Goal: Task Accomplishment & Management: Use online tool/utility

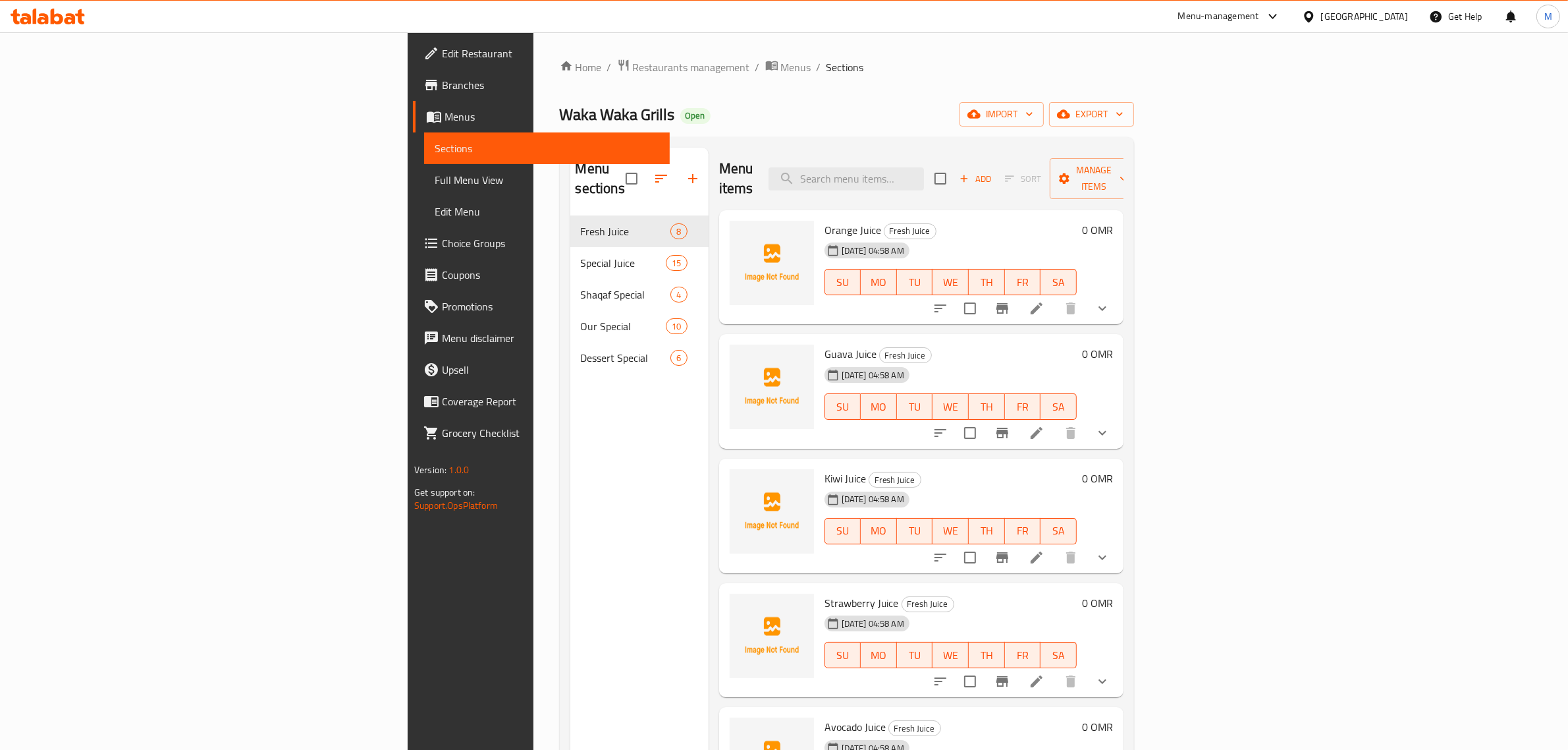
drag, startPoint x: 389, startPoint y: 441, endPoint x: 383, endPoint y: 416, distance: 25.7
click at [570, 440] on div "Menu sections Fresh Juice 8 Special Juice 15 Shaqaf Special 4 Our Special 10 De…" at bounding box center [639, 523] width 138 height 750
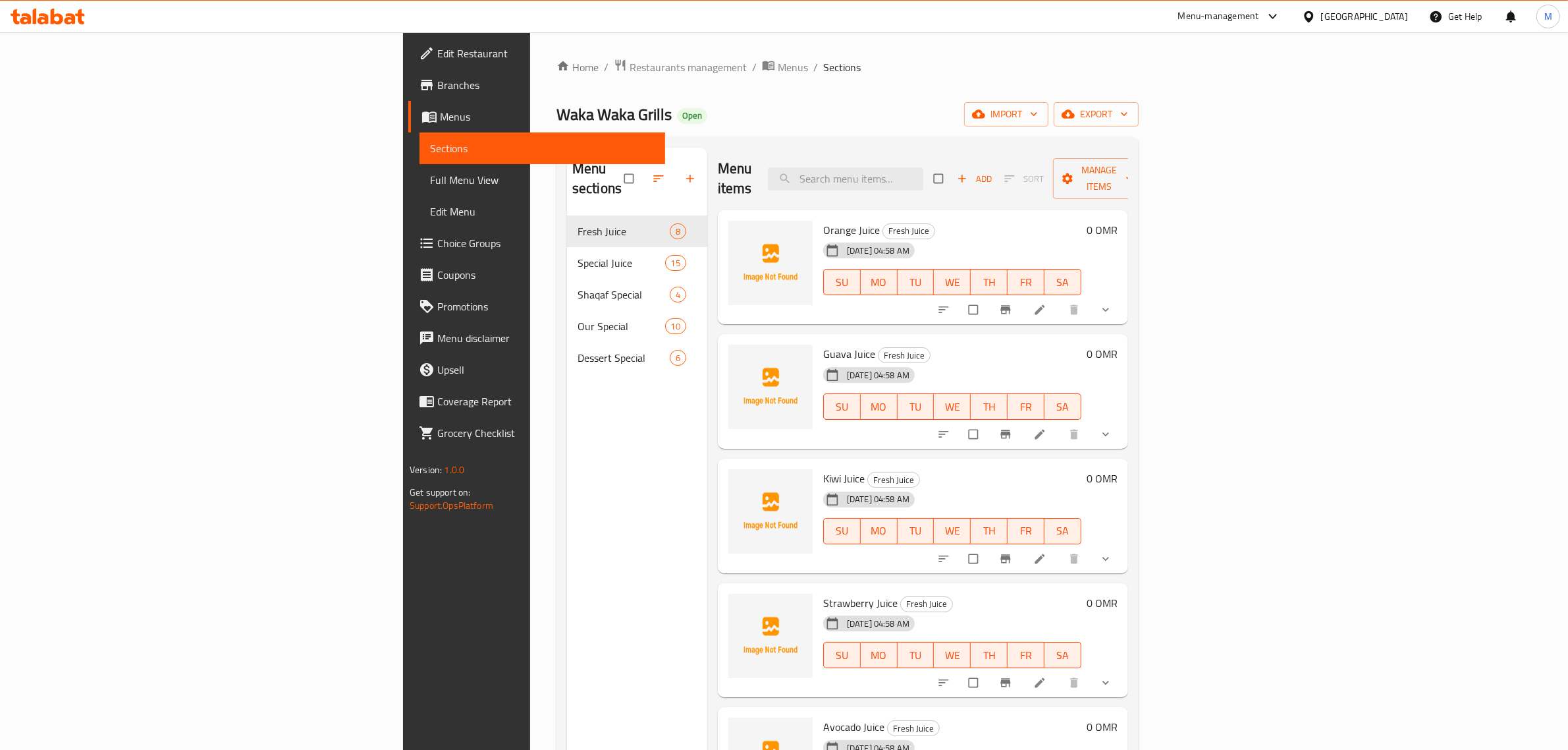
click at [437, 238] on span "Choice Groups" at bounding box center [546, 243] width 217 height 16
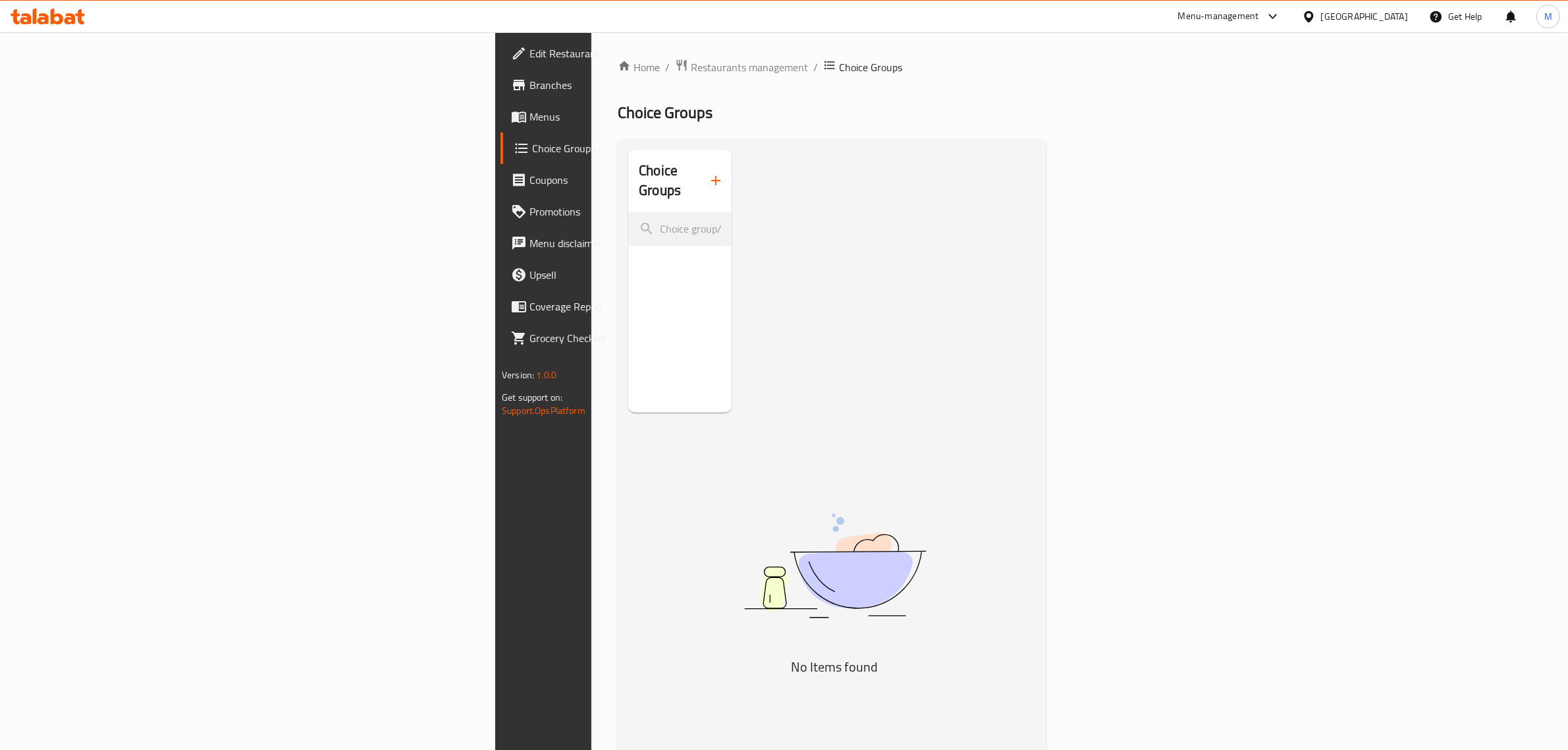
click at [708, 172] on icon "button" at bounding box center [716, 180] width 16 height 16
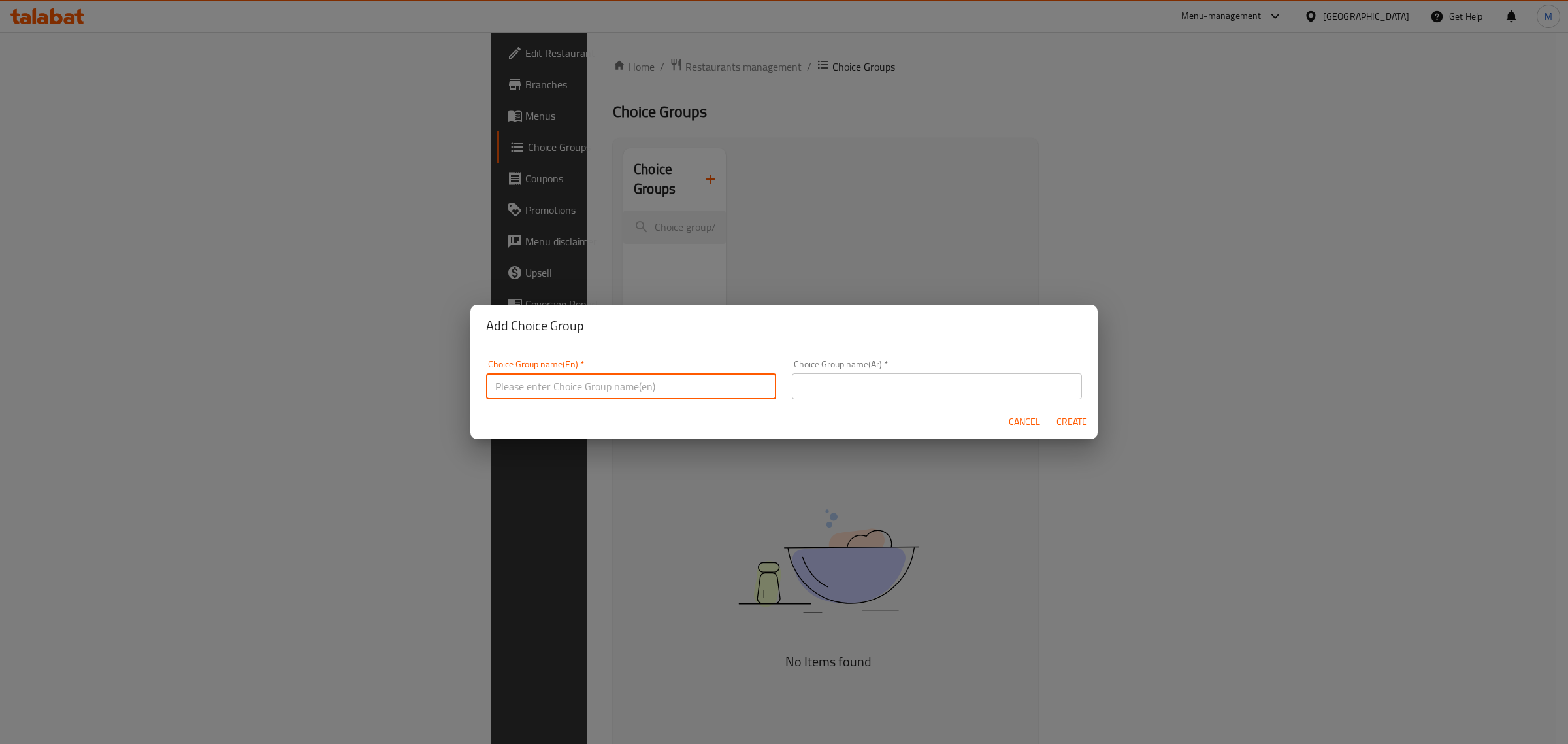
click at [644, 377] on input "text" at bounding box center [631, 386] width 290 height 26
type input "Your Choice Of Club:"
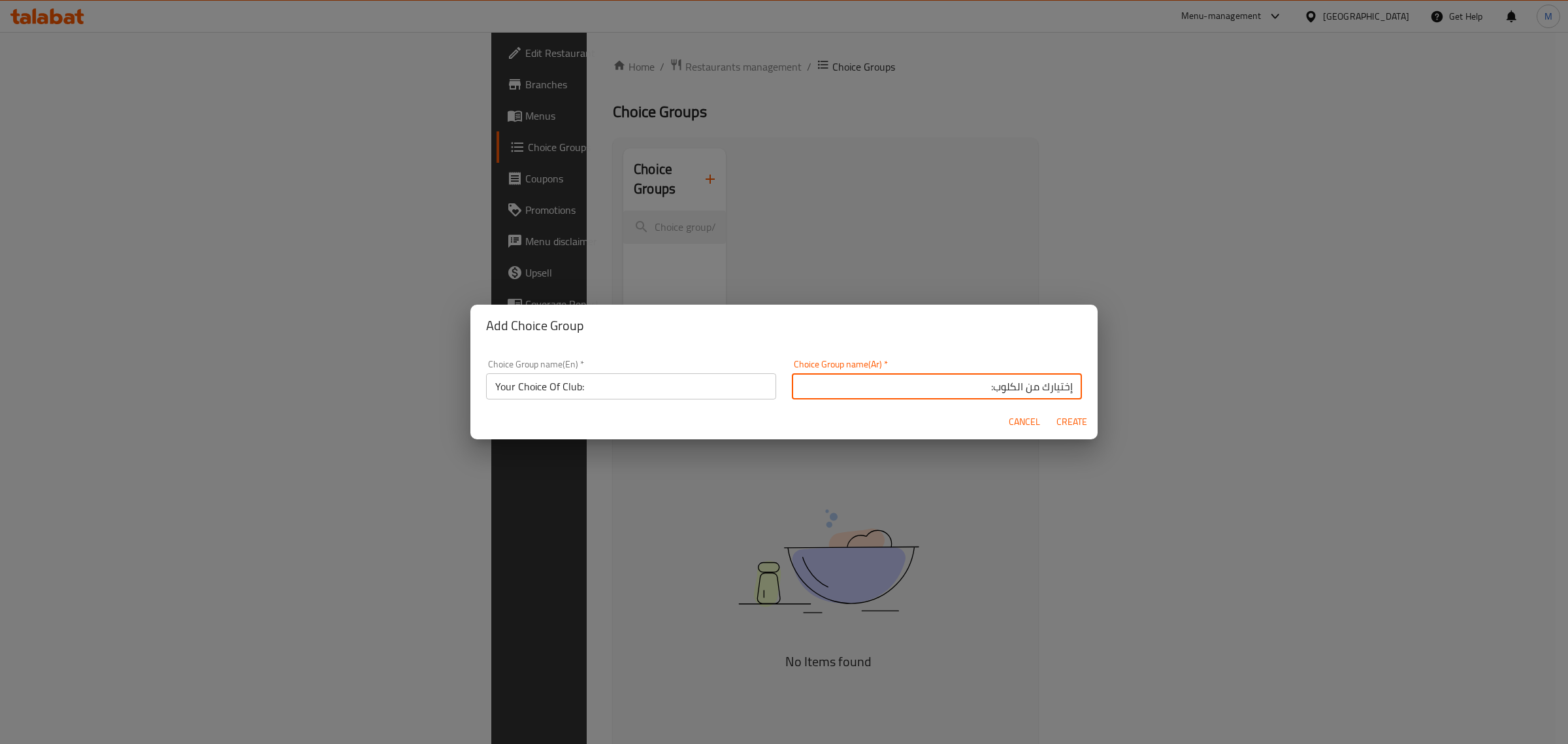
type input "إختيارك من الكلوب:"
click at [1070, 421] on span "Create" at bounding box center [1072, 422] width 31 height 16
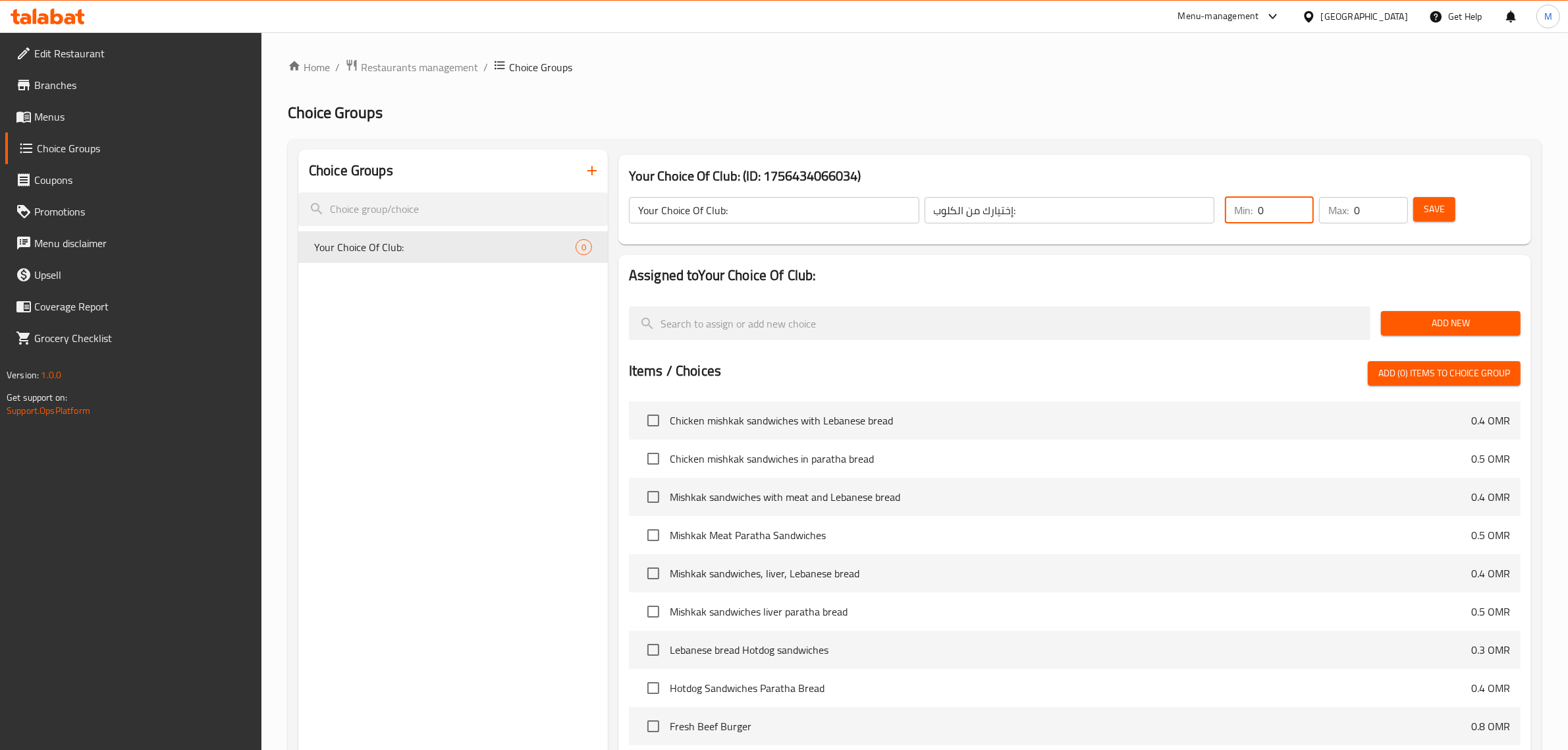
drag, startPoint x: 1264, startPoint y: 207, endPoint x: 1245, endPoint y: 212, distance: 19.6
click at [1245, 212] on div "Min: 0 ​" at bounding box center [1269, 210] width 89 height 26
type input "1"
click at [1427, 318] on span "Add New" at bounding box center [1451, 323] width 118 height 17
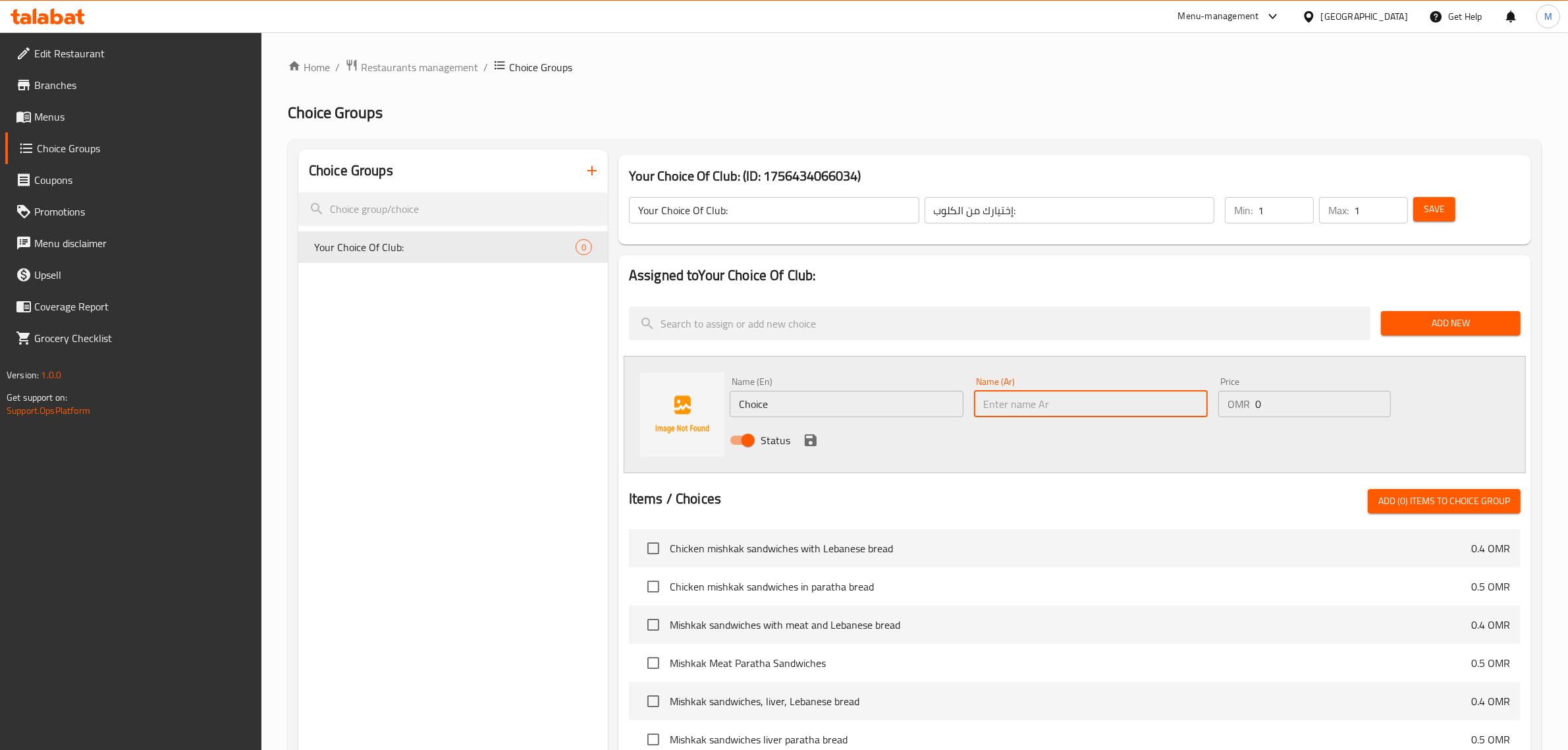
click at [1066, 414] on input "text" at bounding box center [1091, 404] width 234 height 26
type input "كلوب دجاج"
click at [912, 413] on input "Choice" at bounding box center [846, 404] width 234 height 26
type input "Chicken Club"
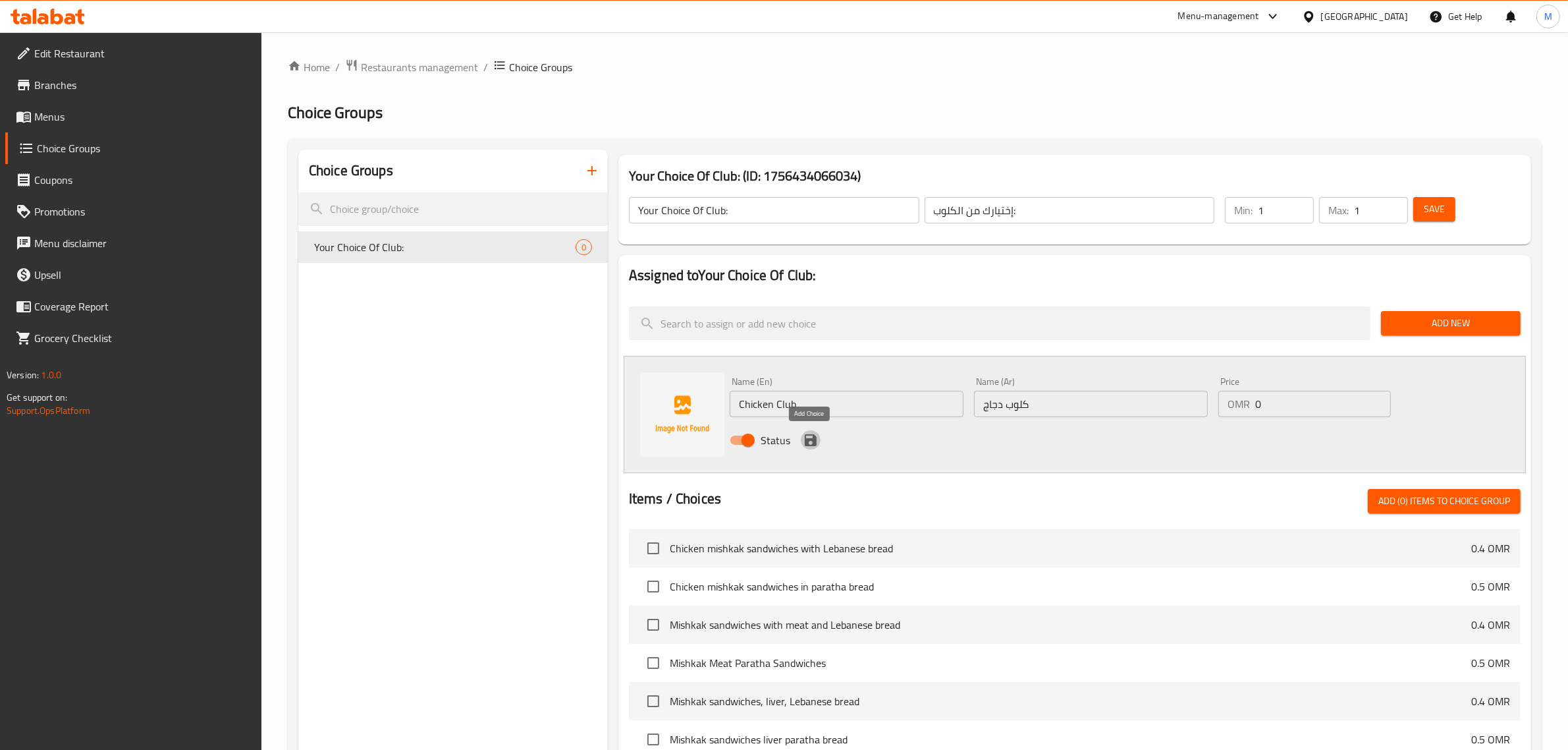
click at [805, 430] on button "save" at bounding box center [810, 440] width 20 height 20
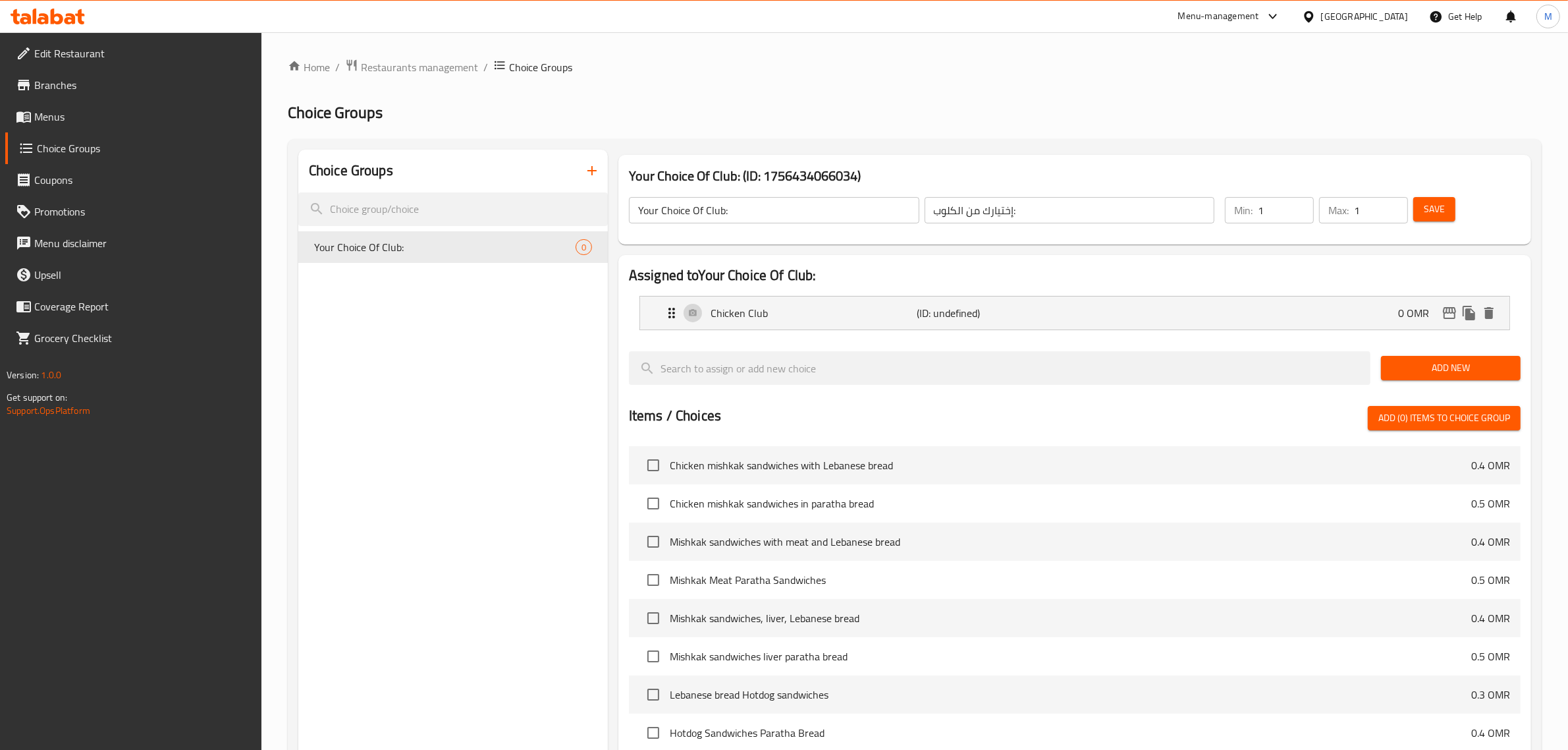
click at [1397, 367] on span "Add New" at bounding box center [1451, 368] width 118 height 17
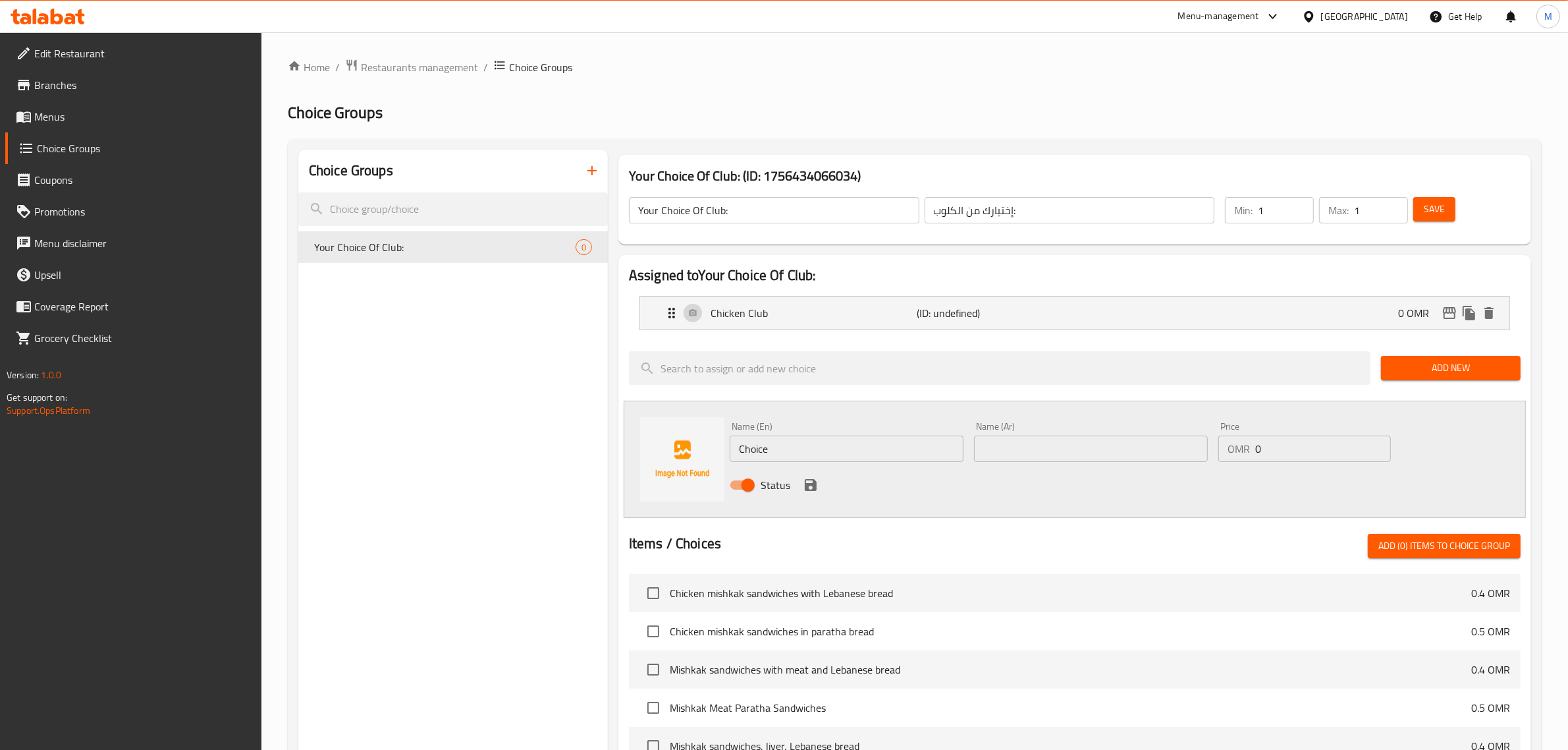
click at [785, 449] on input "Choice" at bounding box center [846, 449] width 234 height 26
click at [787, 449] on input "Choice" at bounding box center [846, 449] width 234 height 26
type input "Beef Club"
type input "كلوب لحم بقري"
click at [803, 489] on icon "save" at bounding box center [810, 485] width 16 height 16
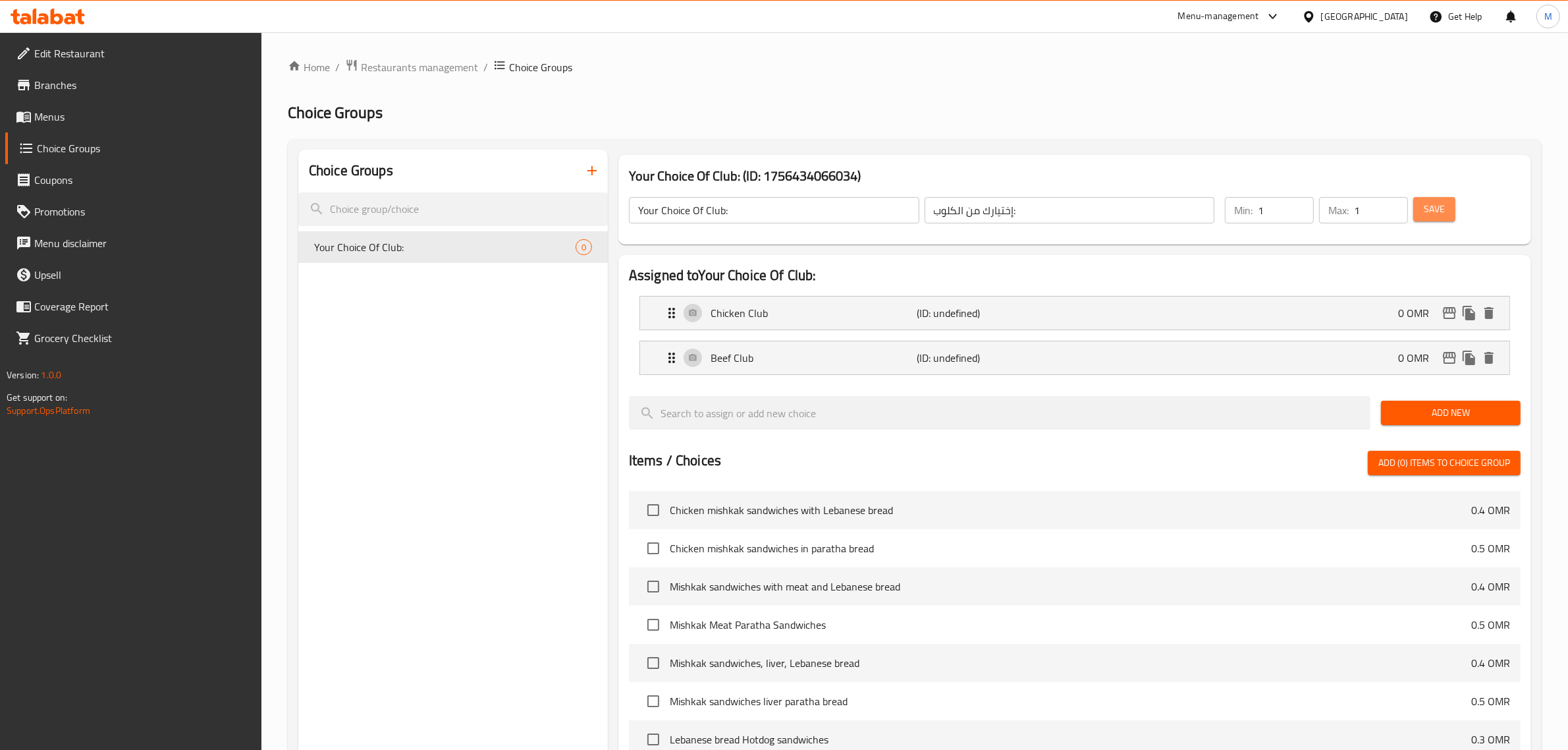
click at [1424, 216] on span "Save" at bounding box center [1434, 210] width 21 height 17
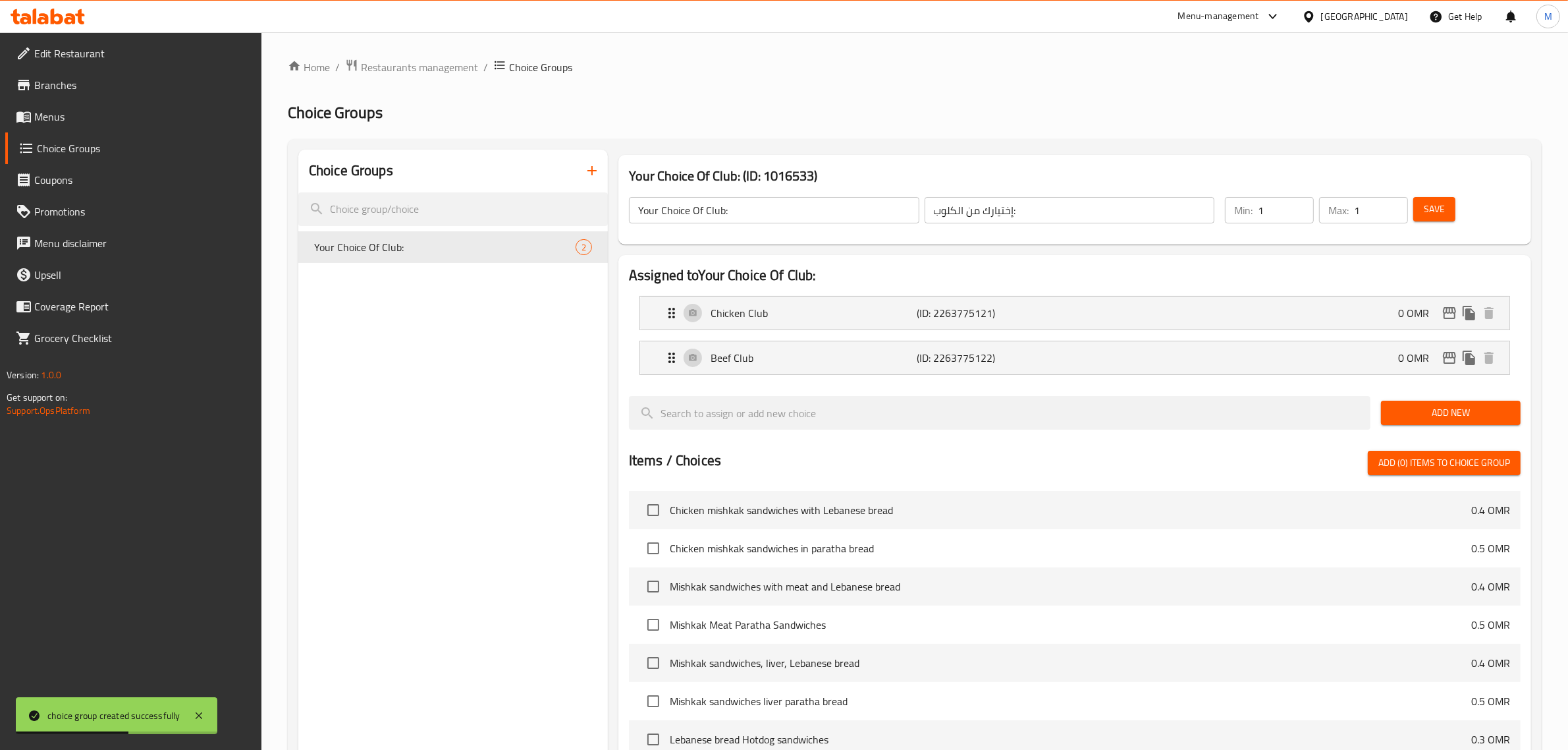
click at [568, 406] on div "Choice Groups Your Choice Of Club: 2" at bounding box center [453, 596] width 309 height 894
